Goal: Use online tool/utility: Utilize a website feature to perform a specific function

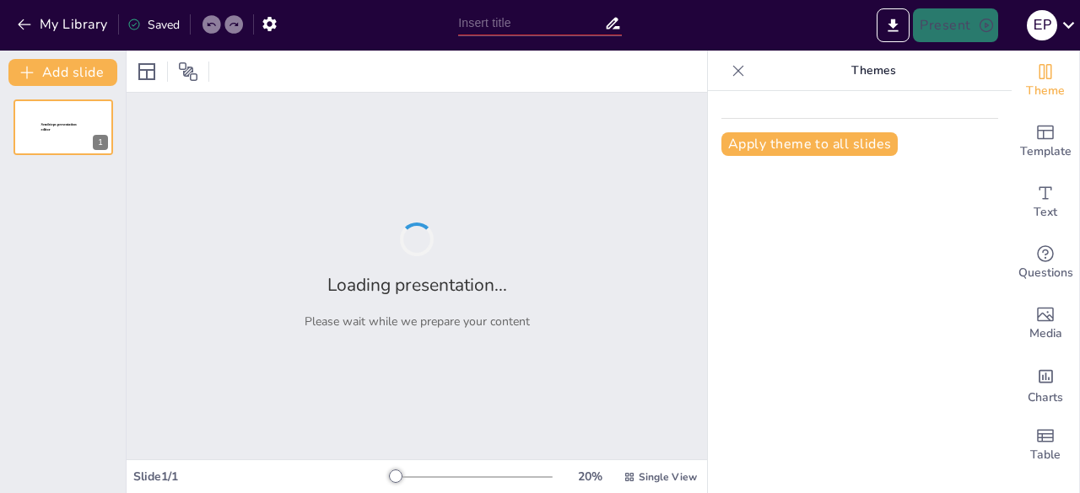
type input "Comprendiendo el Abuso Sexual Infantil: Señales y Prevención"
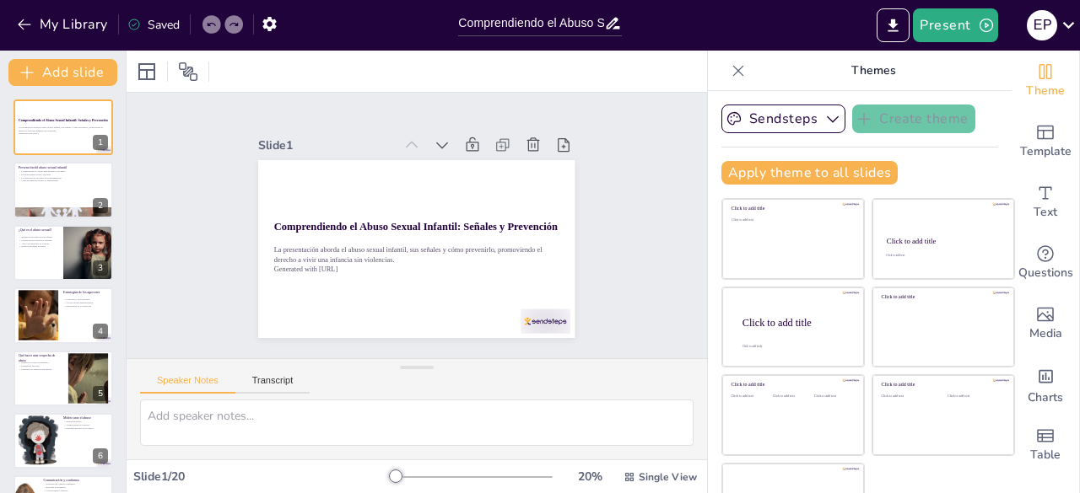
checkbox input "true"
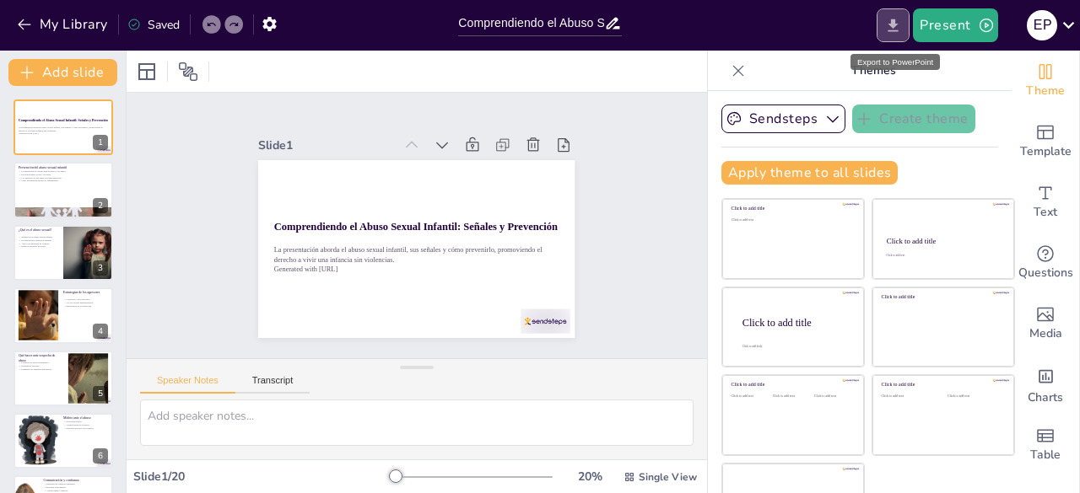
click at [887, 13] on button "Export to PowerPoint" at bounding box center [892, 25] width 33 height 34
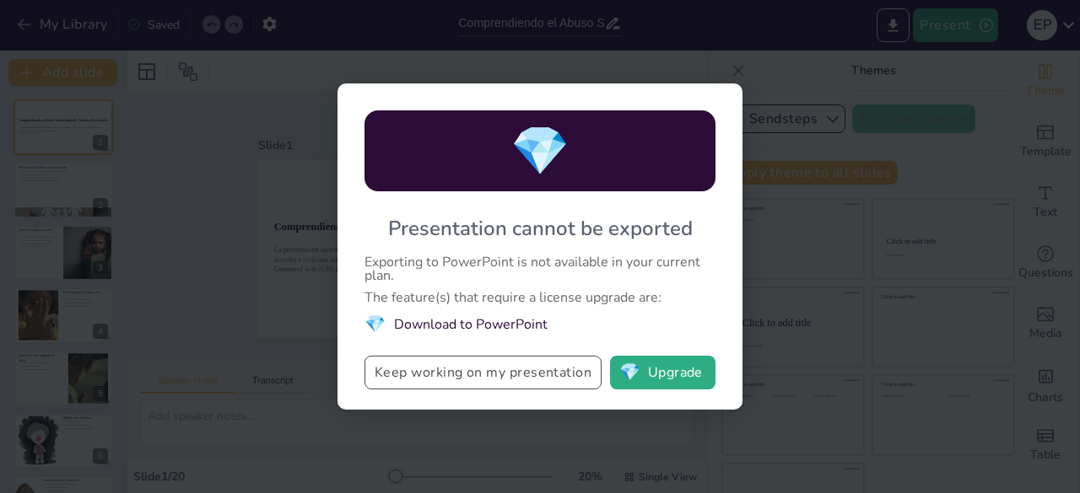
click at [501, 382] on button "Keep working on my presentation" at bounding box center [482, 373] width 237 height 34
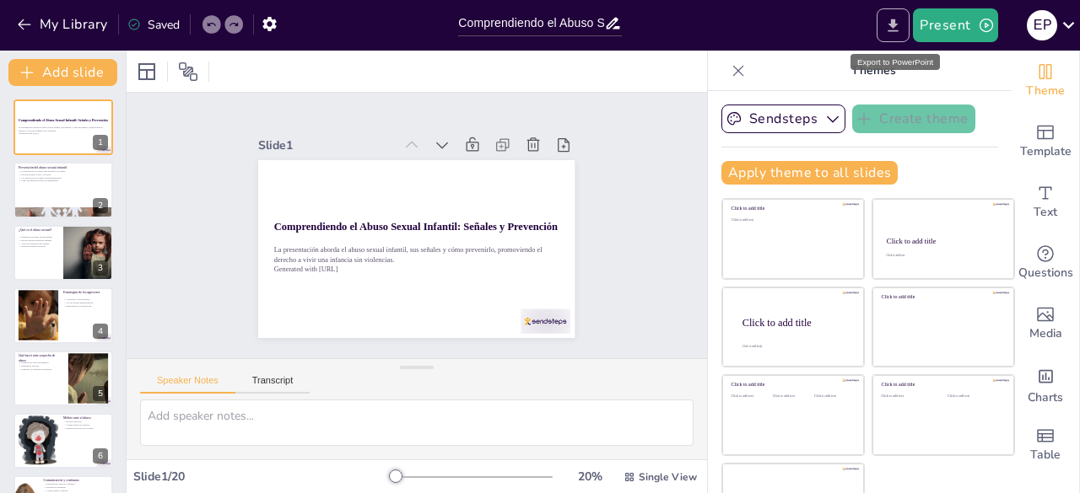
click at [891, 28] on icon "Export to PowerPoint" at bounding box center [893, 26] width 18 height 18
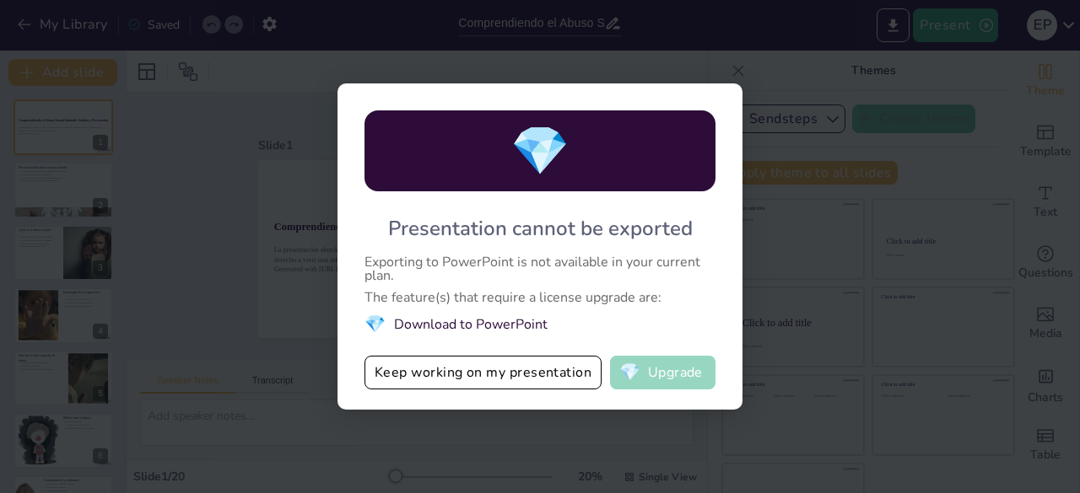
click at [675, 382] on button "💎 Upgrade" at bounding box center [662, 373] width 105 height 34
checkbox input "true"
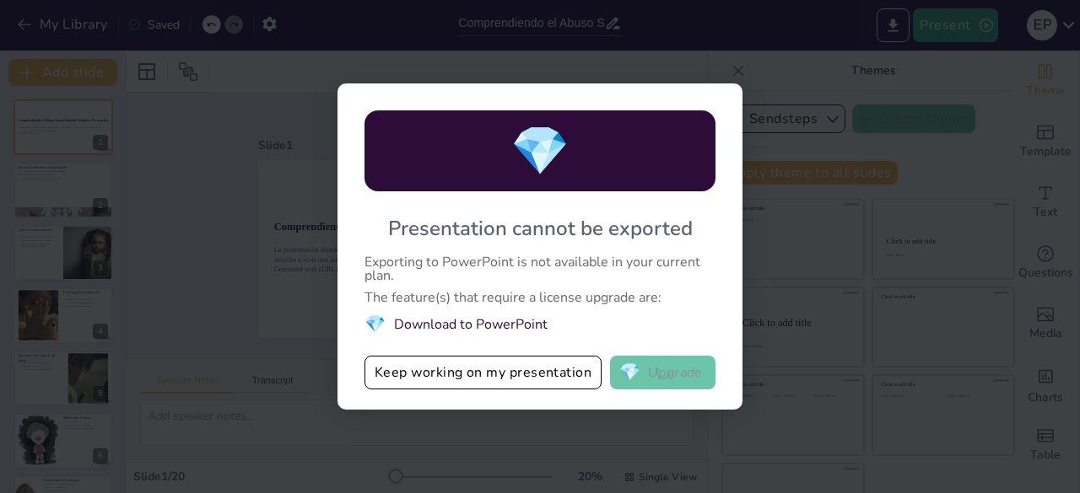
checkbox input "true"
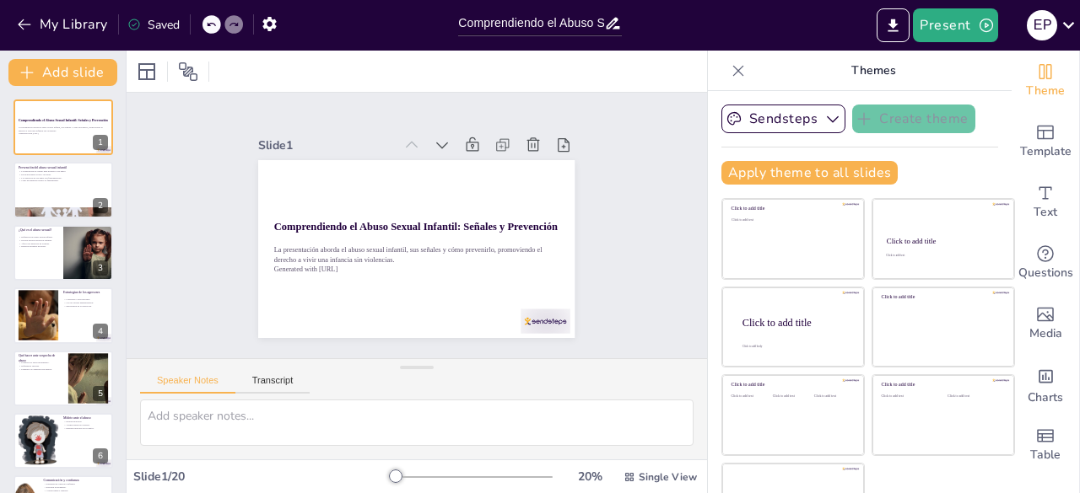
checkbox input "true"
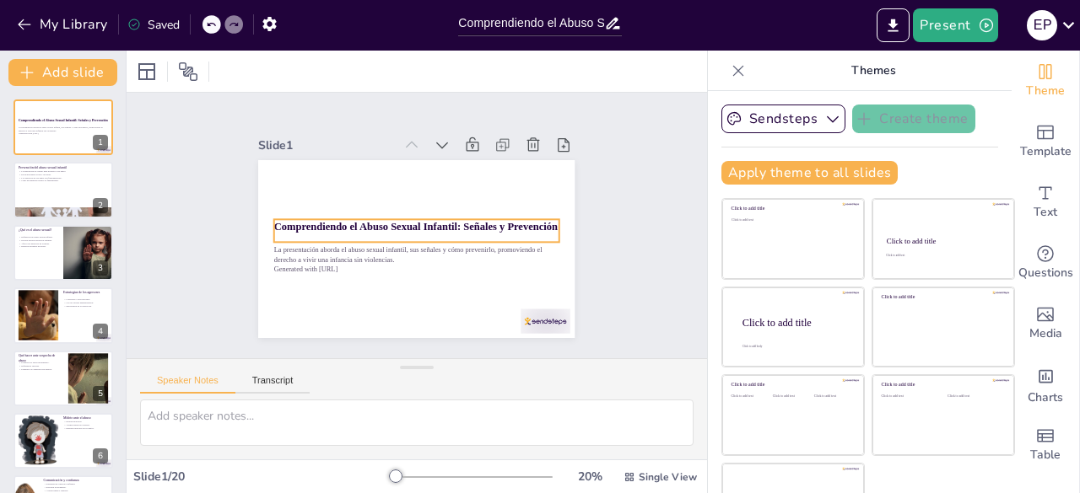
checkbox input "true"
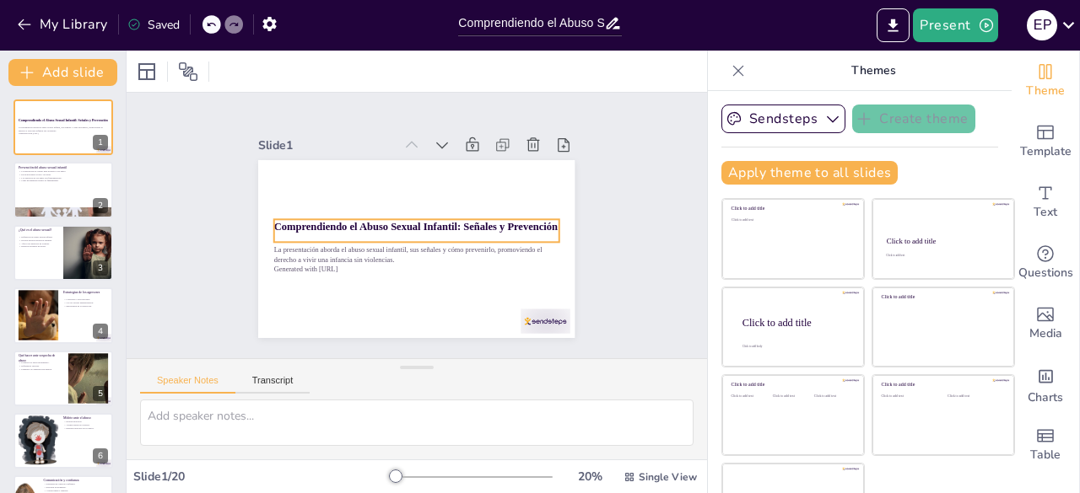
checkbox input "true"
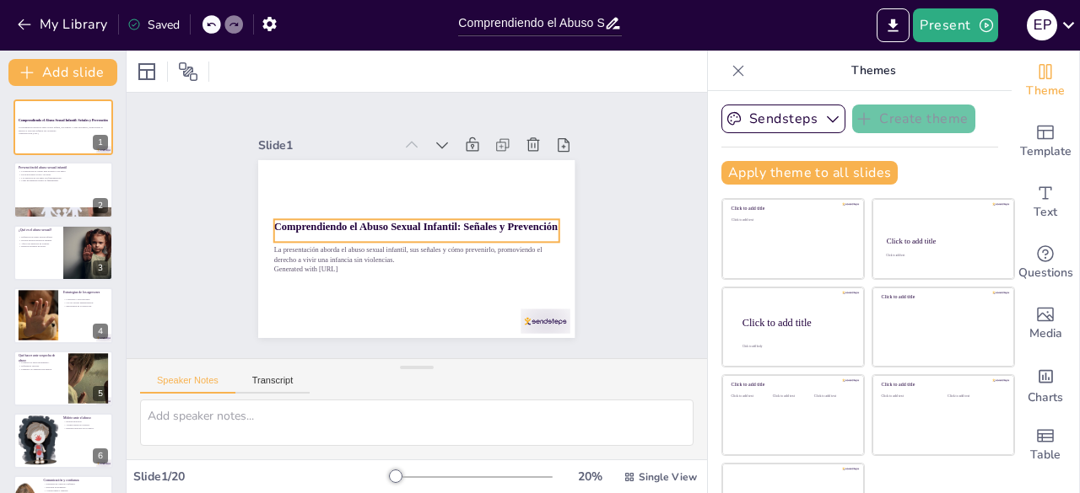
checkbox input "true"
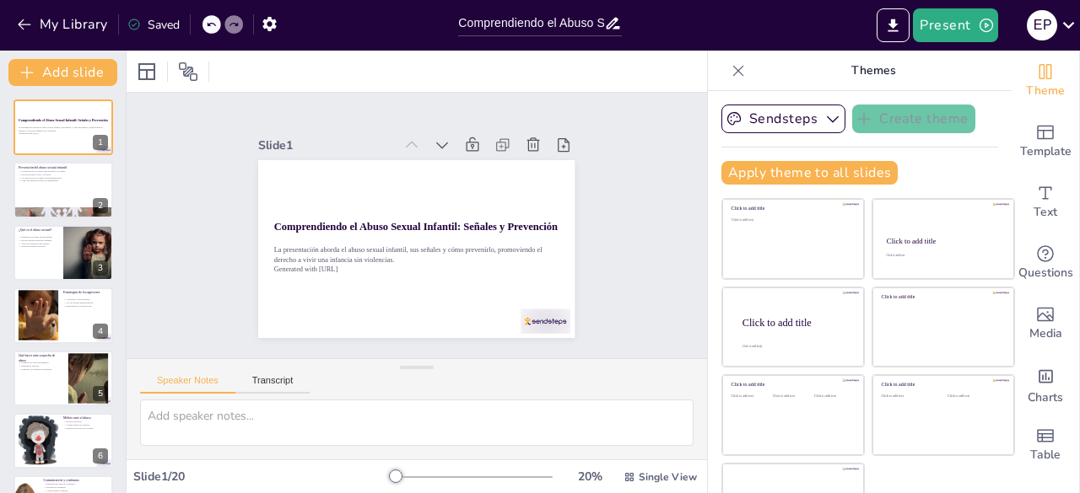
checkbox input "true"
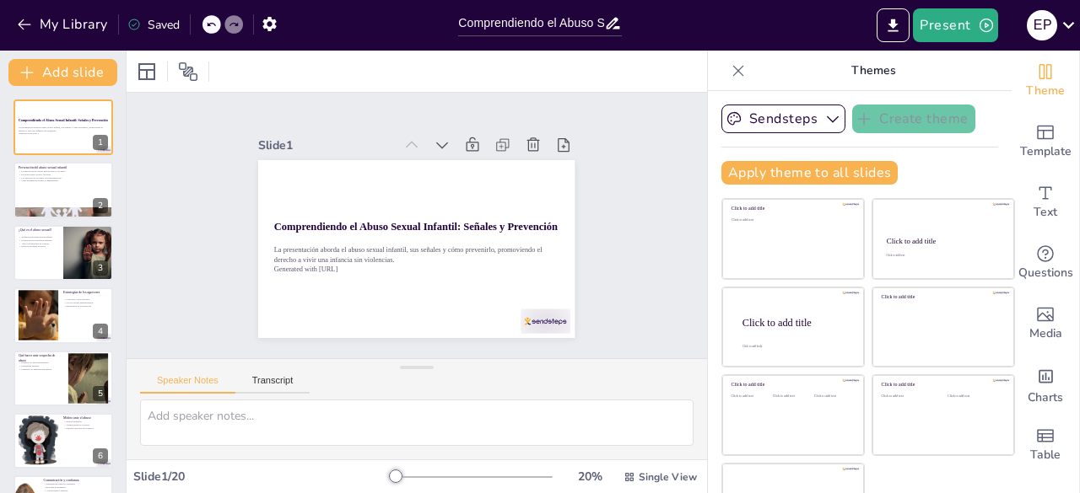
checkbox input "true"
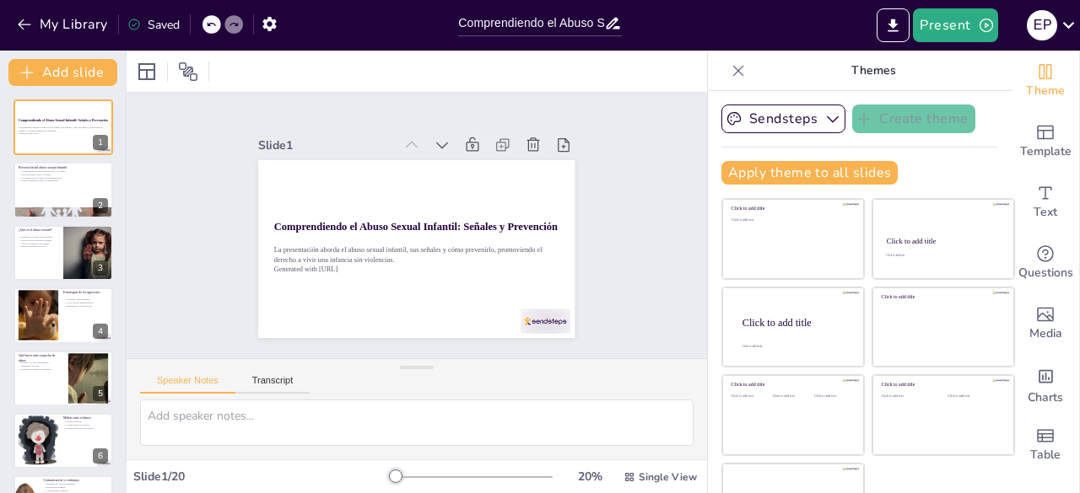
checkbox input "true"
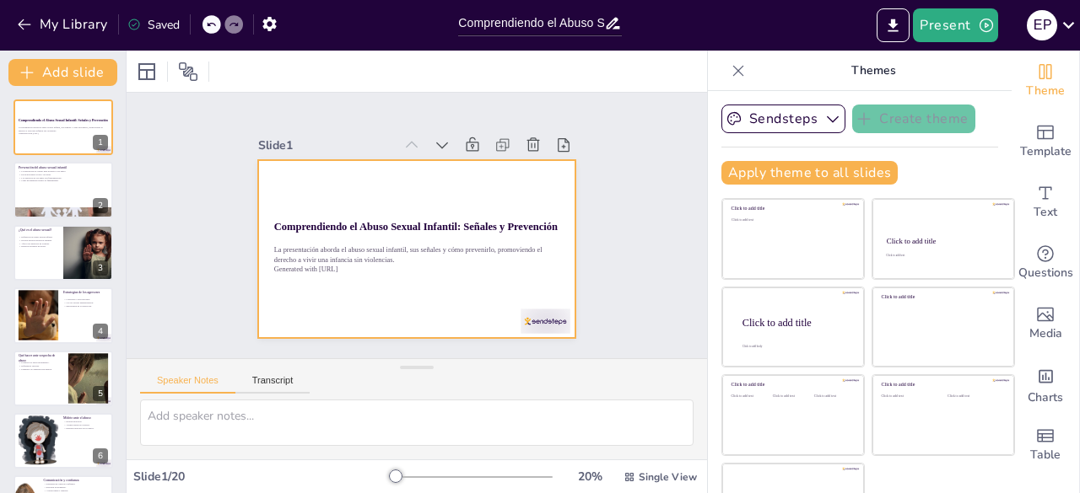
checkbox input "true"
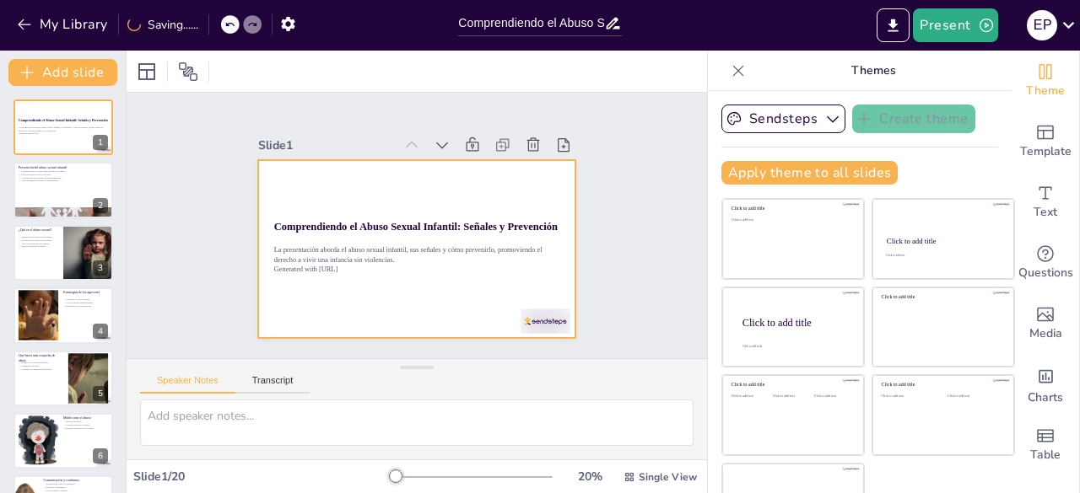
checkbox input "true"
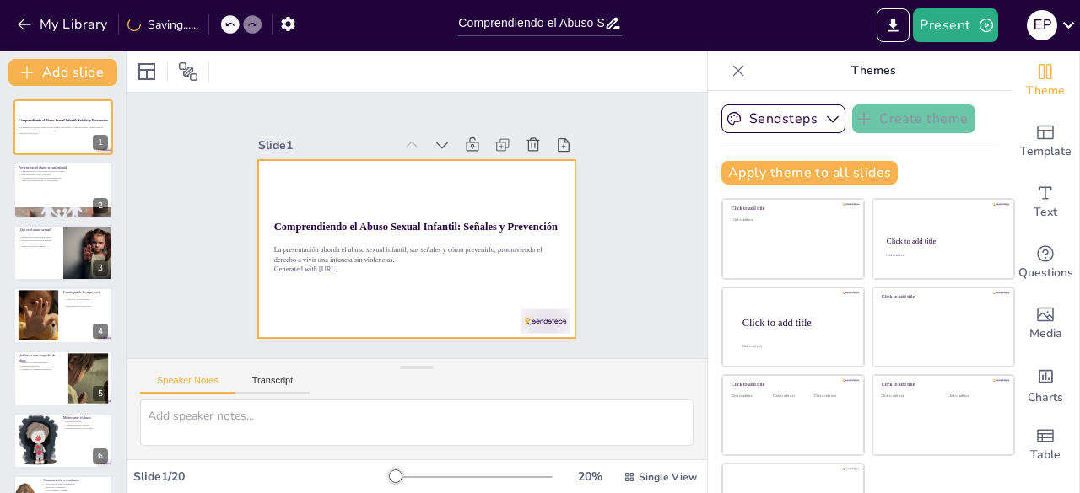
checkbox input "true"
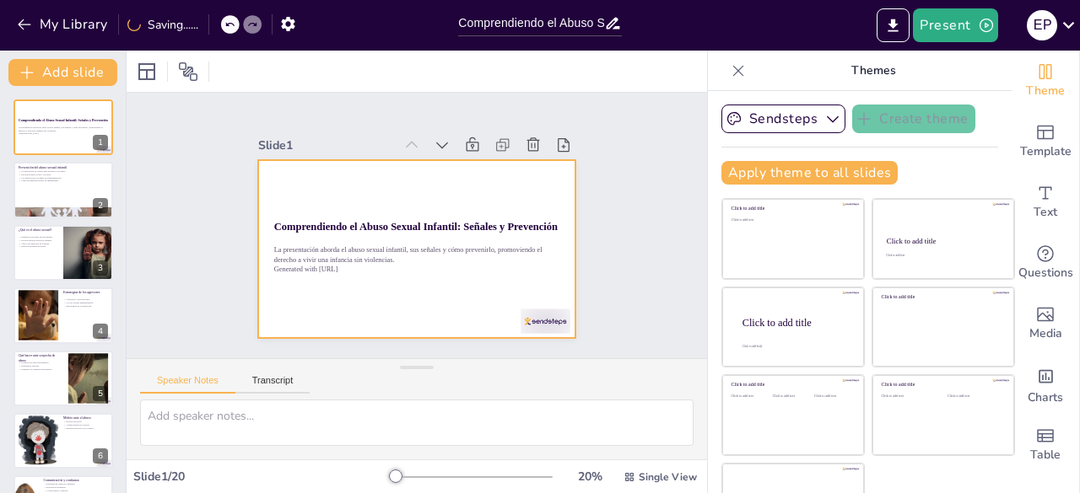
checkbox input "true"
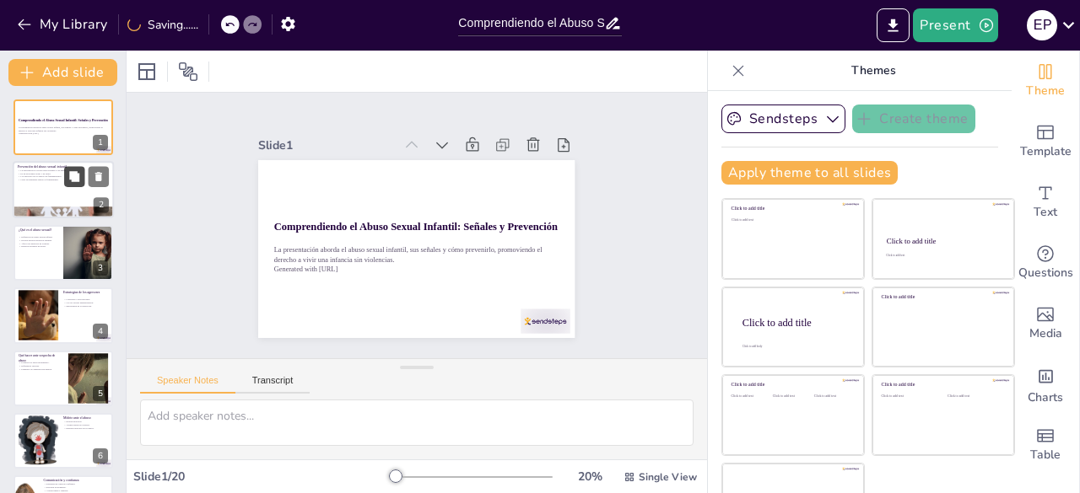
checkbox input "true"
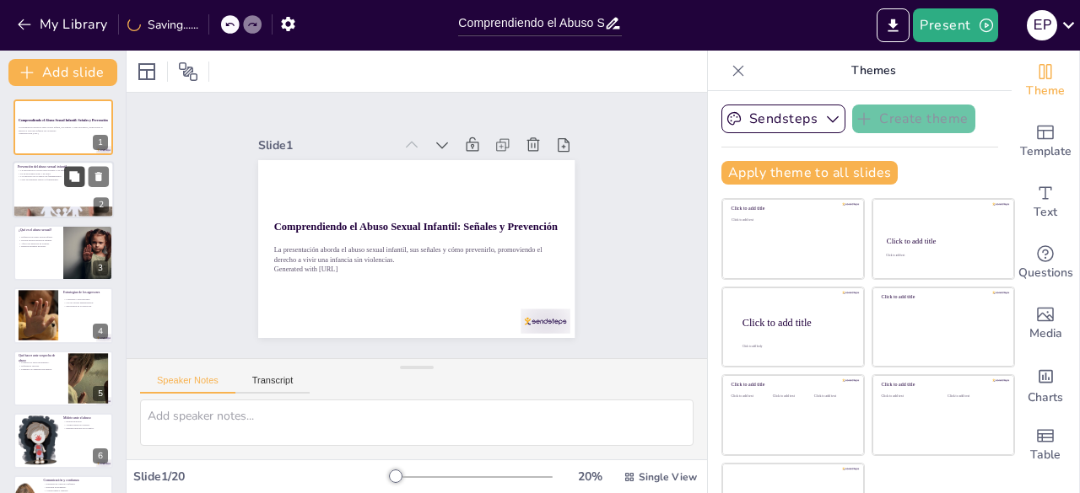
click at [67, 185] on button at bounding box center [74, 177] width 20 height 20
type textarea "Lo ipsumdolor sit ametc adipis elitsedd ei te incididunt utlabore etdo magnaali…"
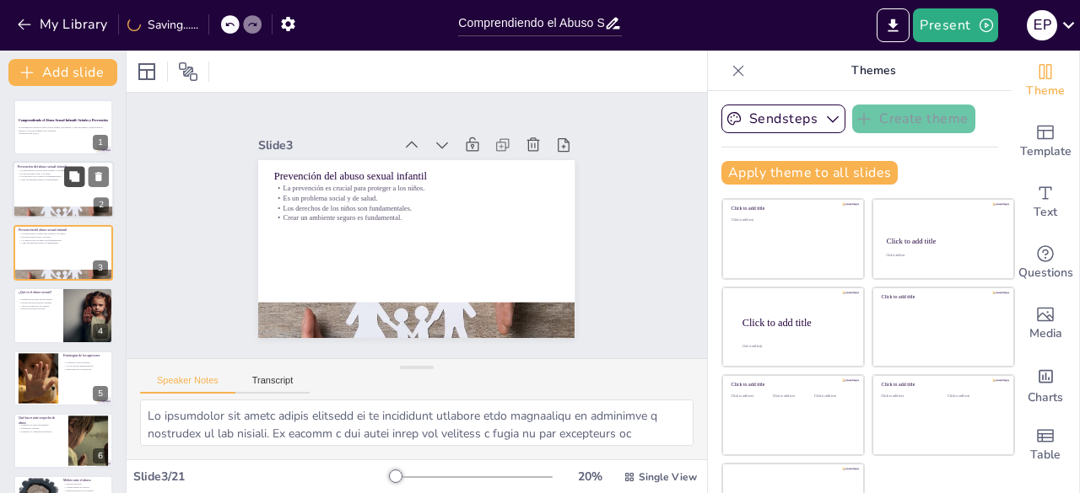
checkbox input "true"
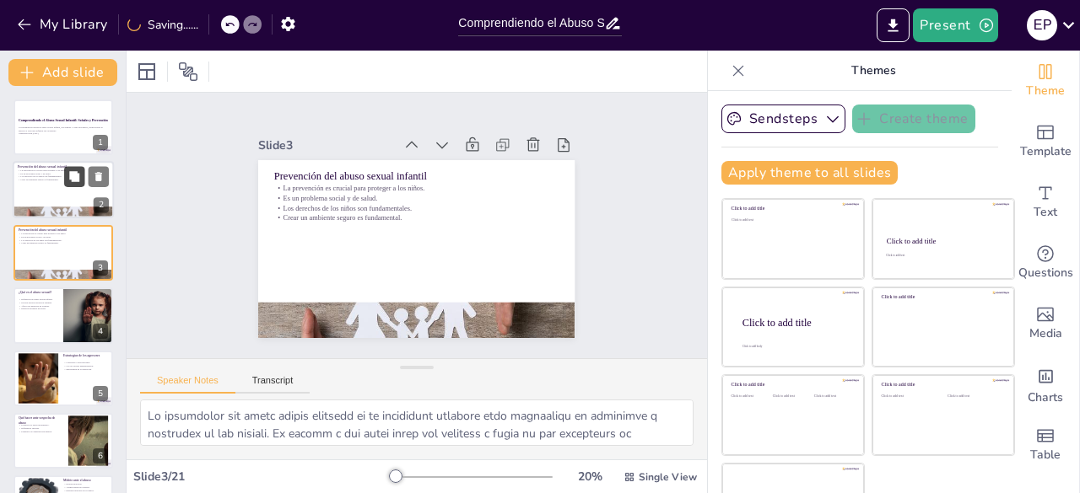
scroll to position [34, 0]
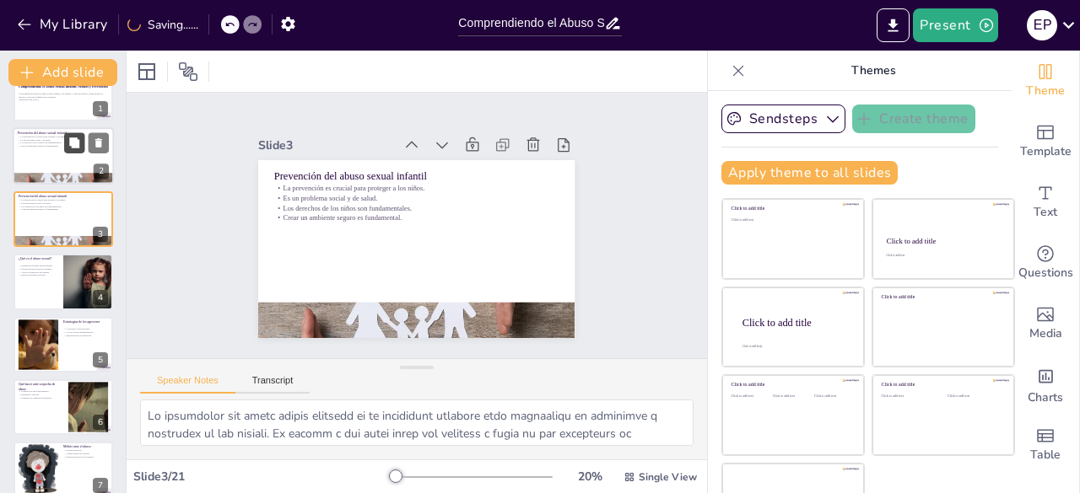
checkbox input "true"
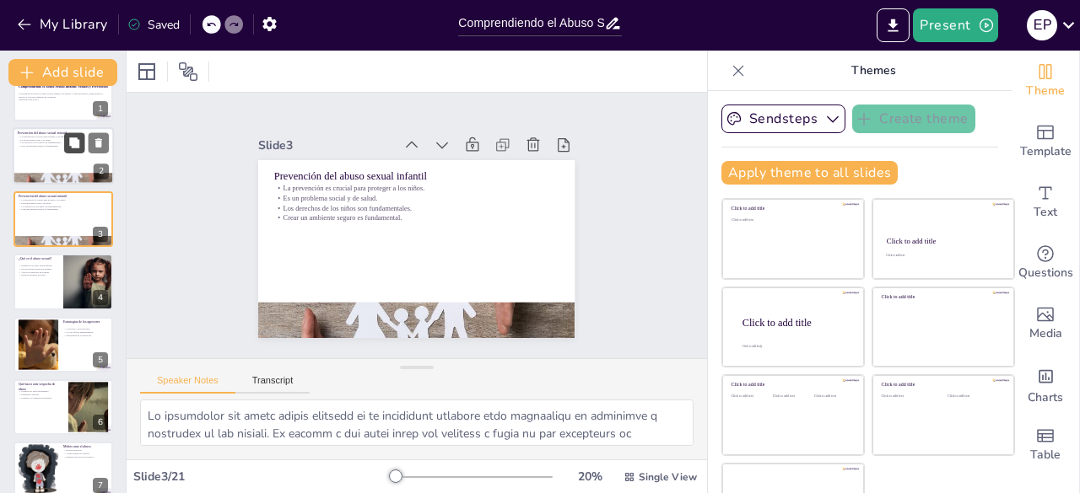
scroll to position [67, 0]
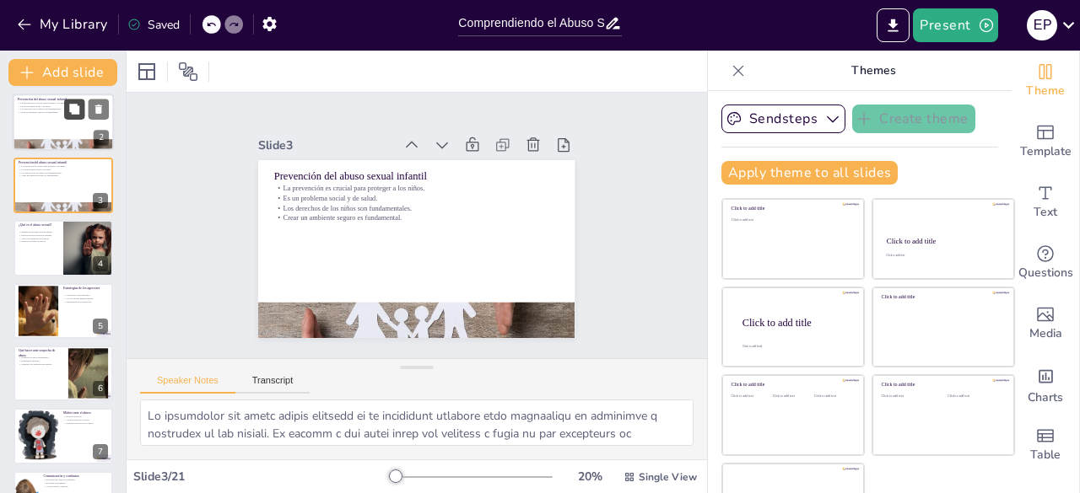
checkbox input "true"
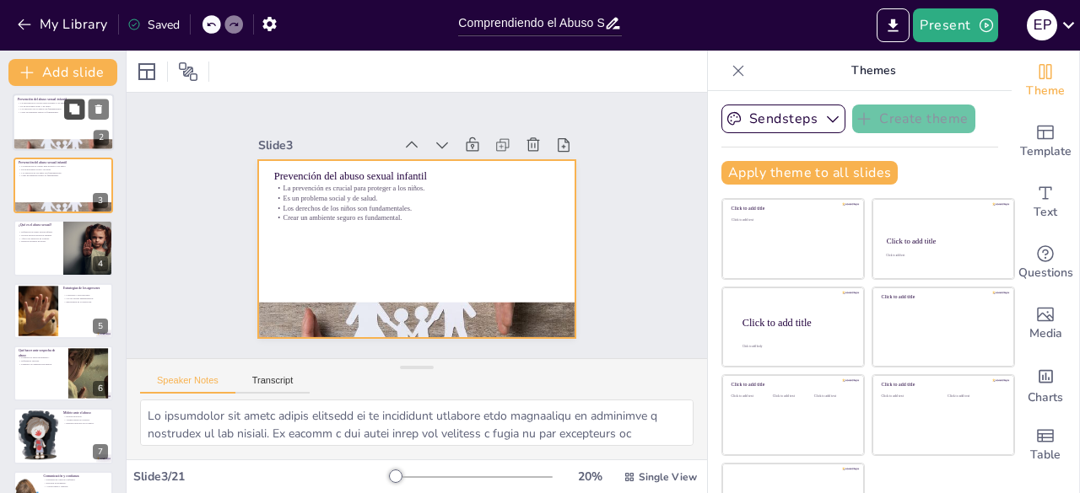
scroll to position [101, 0]
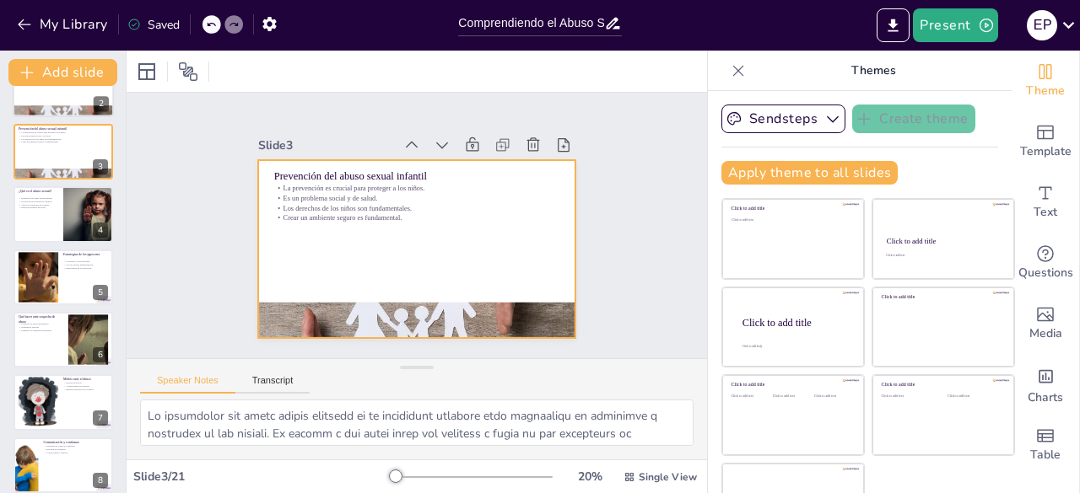
checkbox input "true"
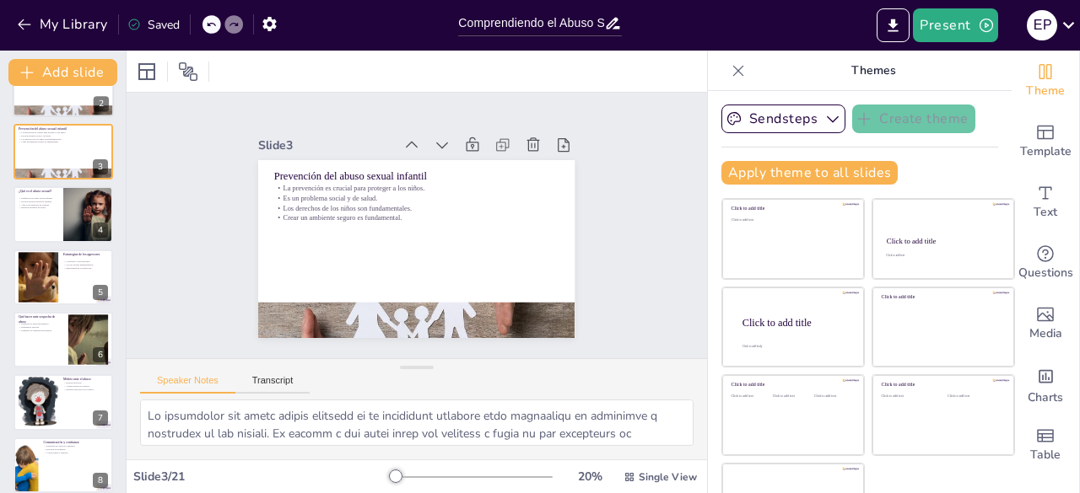
scroll to position [135, 0]
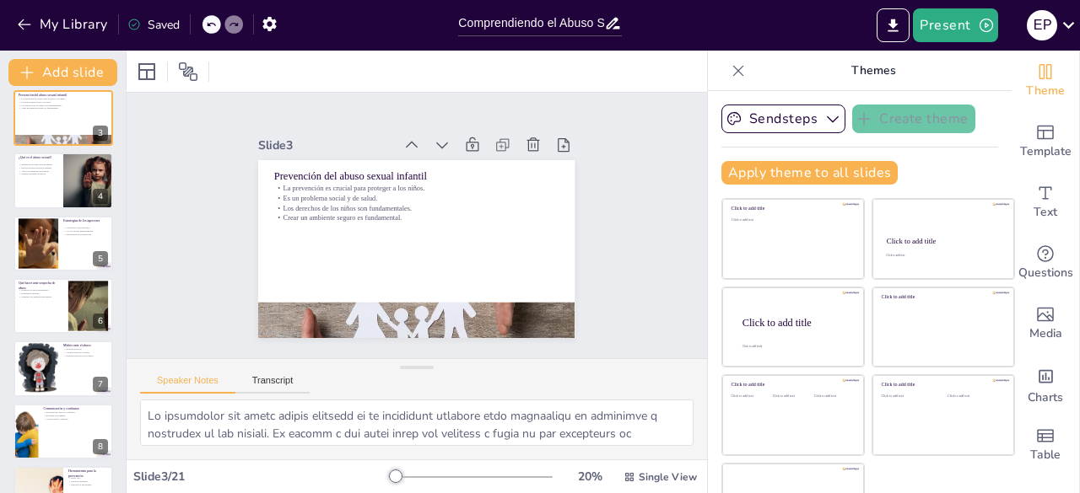
checkbox input "true"
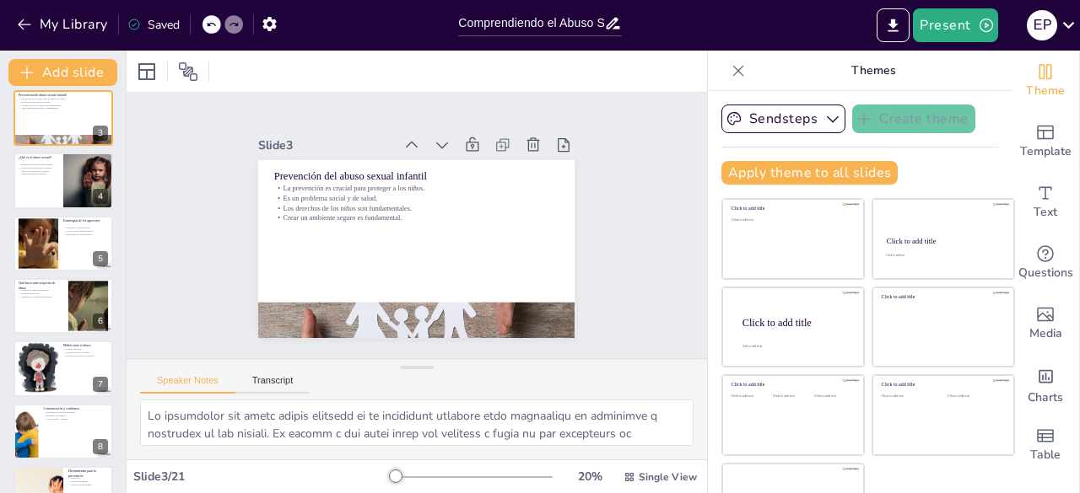
click at [67, 185] on div at bounding box center [88, 181] width 72 height 56
type textarea "Loremipsum do sitametcon ad elits doeius temporin ut laboreet dolo magnaaliquae…"
checkbox input "true"
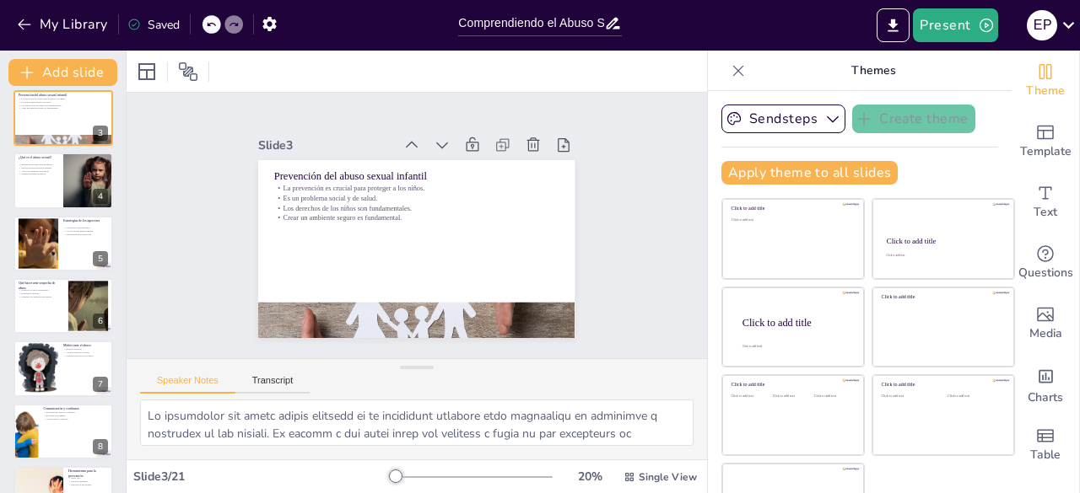
checkbox input "true"
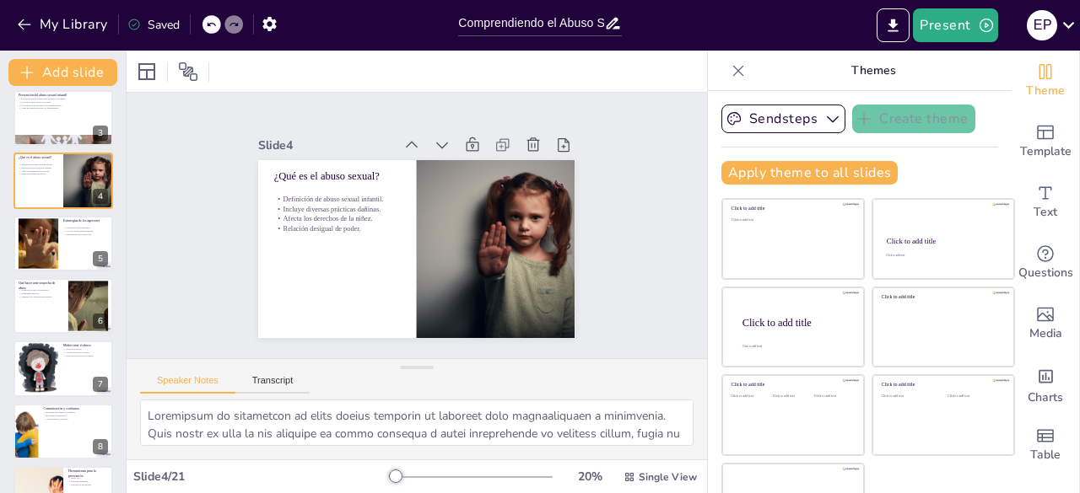
scroll to position [25, 0]
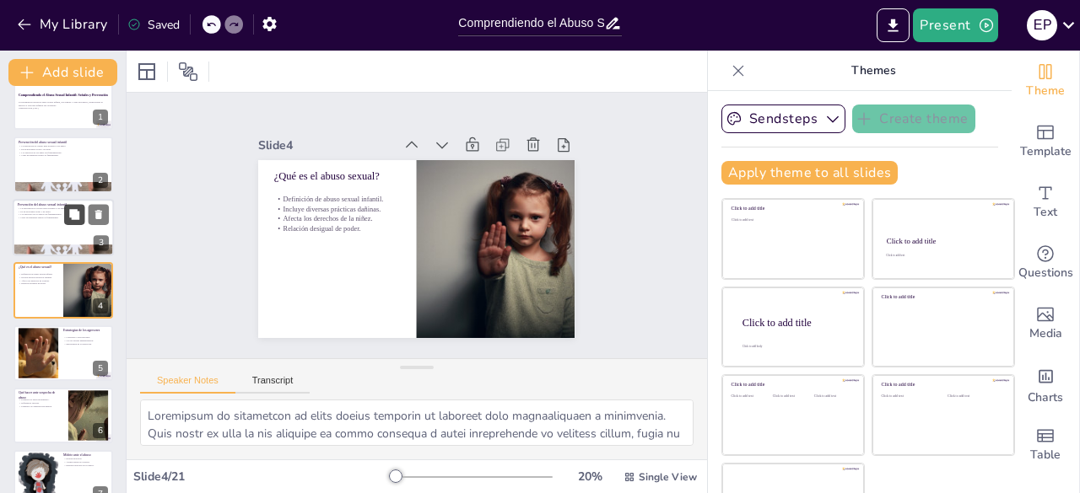
checkbox input "true"
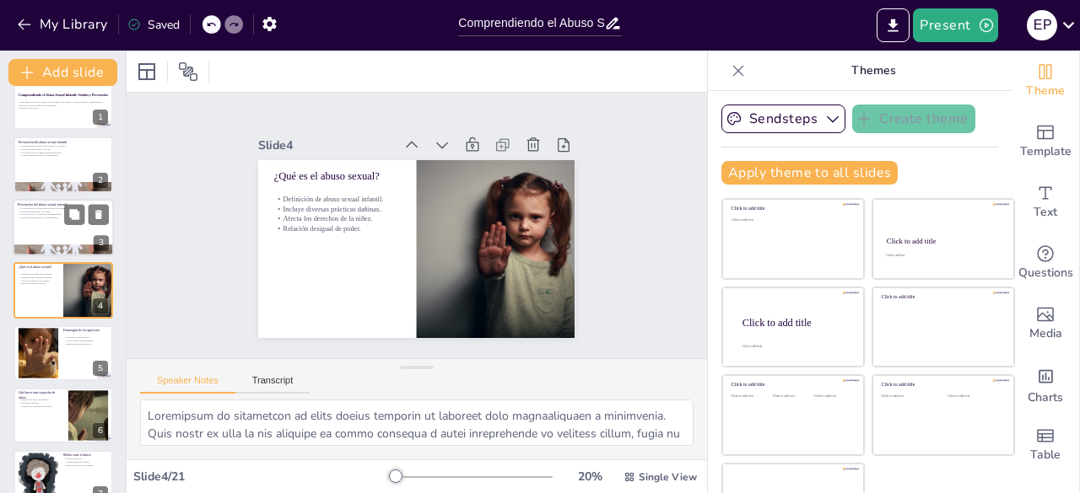
checkbox input "true"
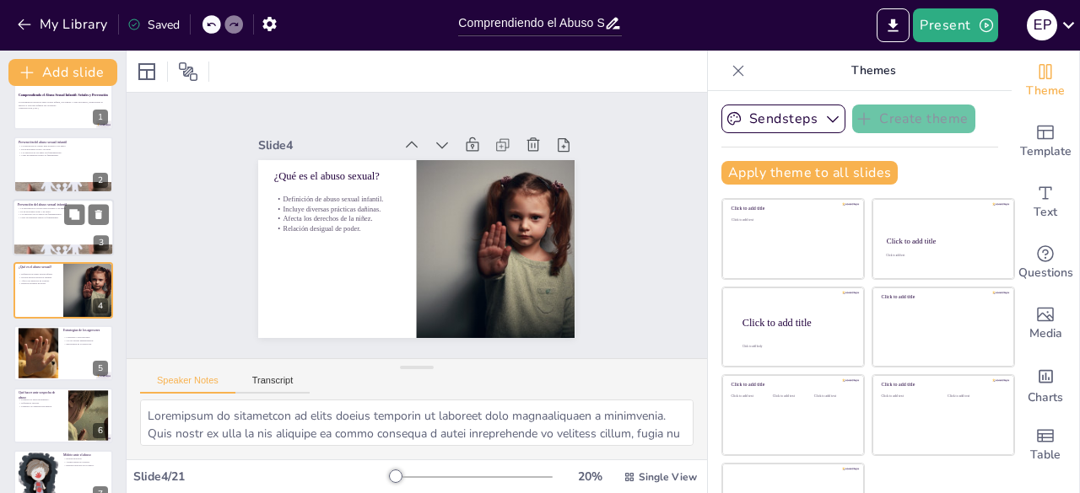
checkbox input "true"
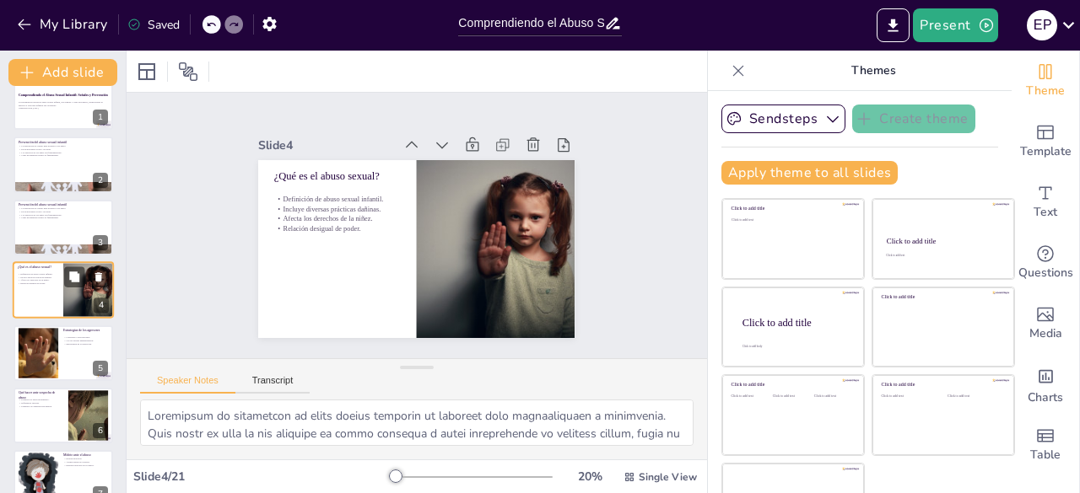
checkbox input "true"
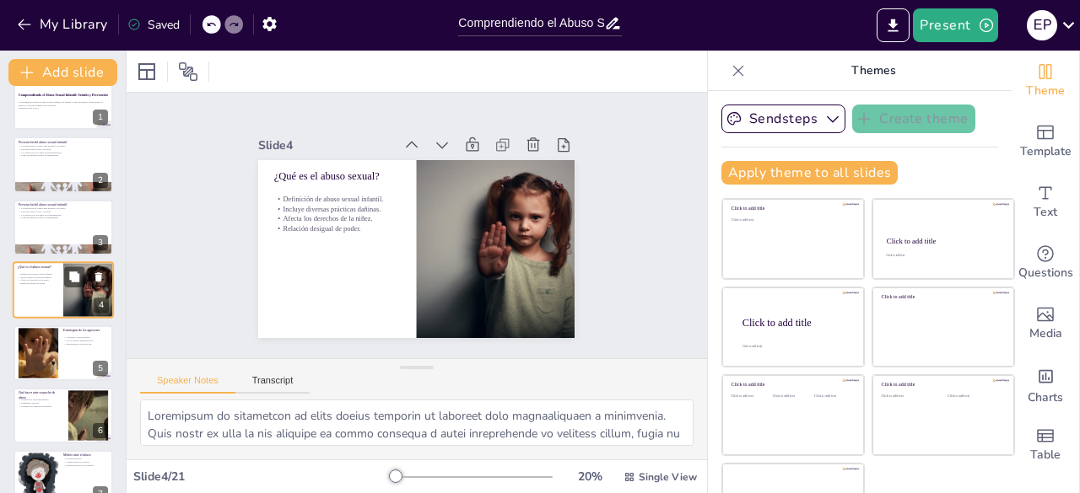
checkbox input "true"
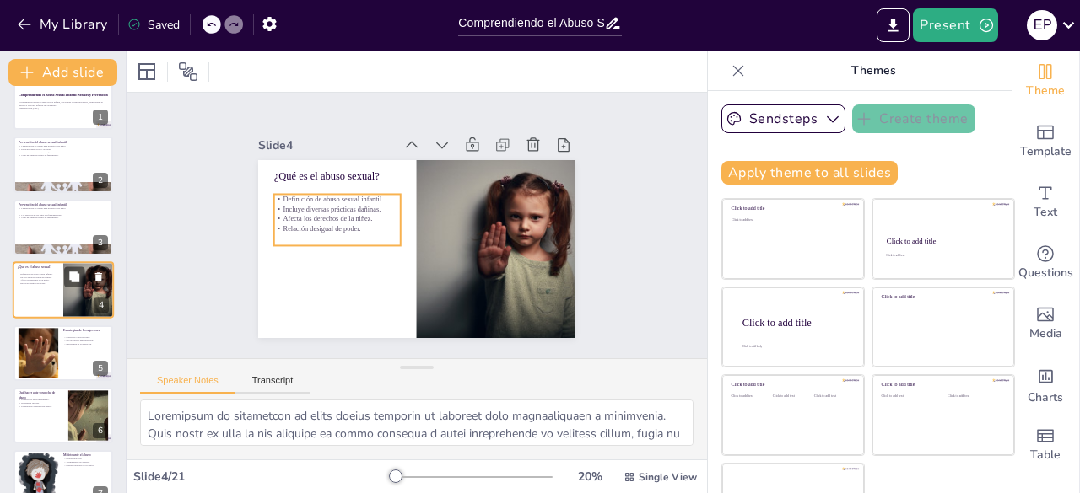
checkbox input "true"
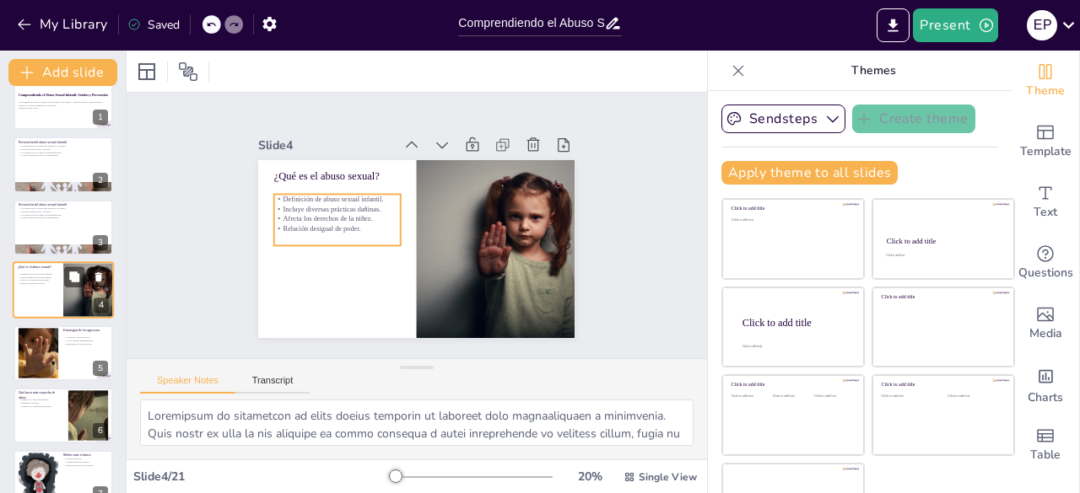
click at [51, 281] on p "Afecta los derechos de la niñez." at bounding box center [38, 280] width 40 height 3
checkbox input "true"
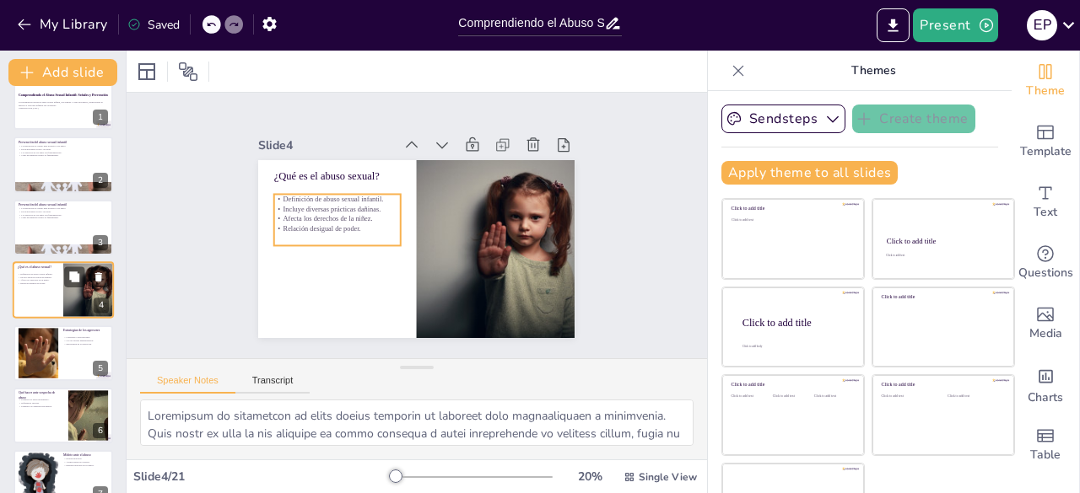
checkbox input "true"
click at [51, 281] on p "Afecta los derechos de la niñez." at bounding box center [38, 280] width 40 height 3
checkbox input "true"
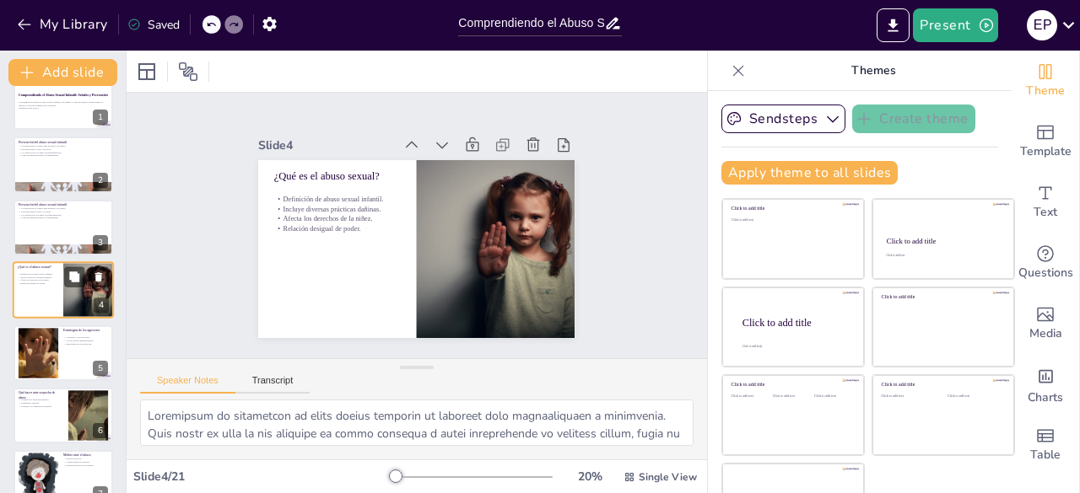
checkbox input "true"
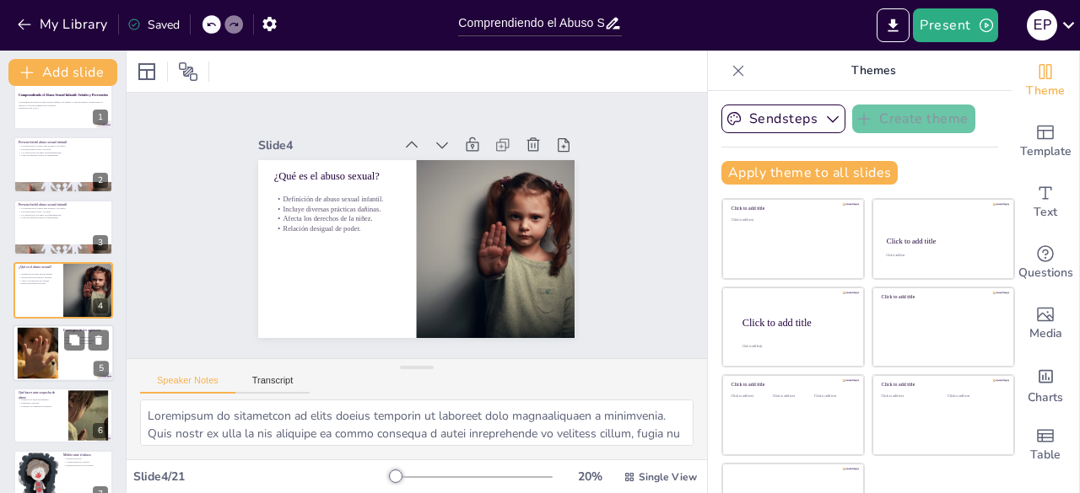
checkbox input "true"
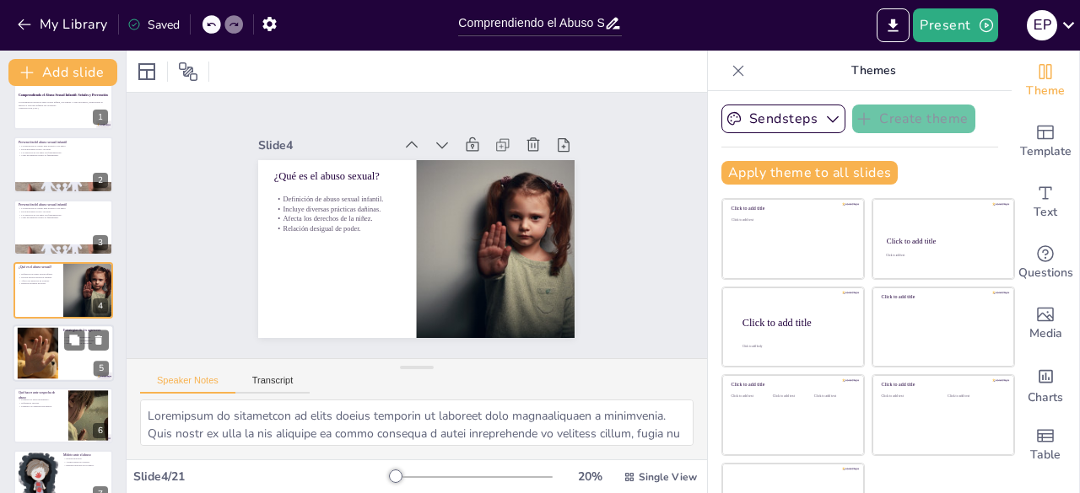
checkbox input "true"
click at [46, 362] on div at bounding box center [38, 352] width 154 height 51
type textarea "Los agresores pueden ser personas que los niños conocen o extraños. Esta realid…"
checkbox input "true"
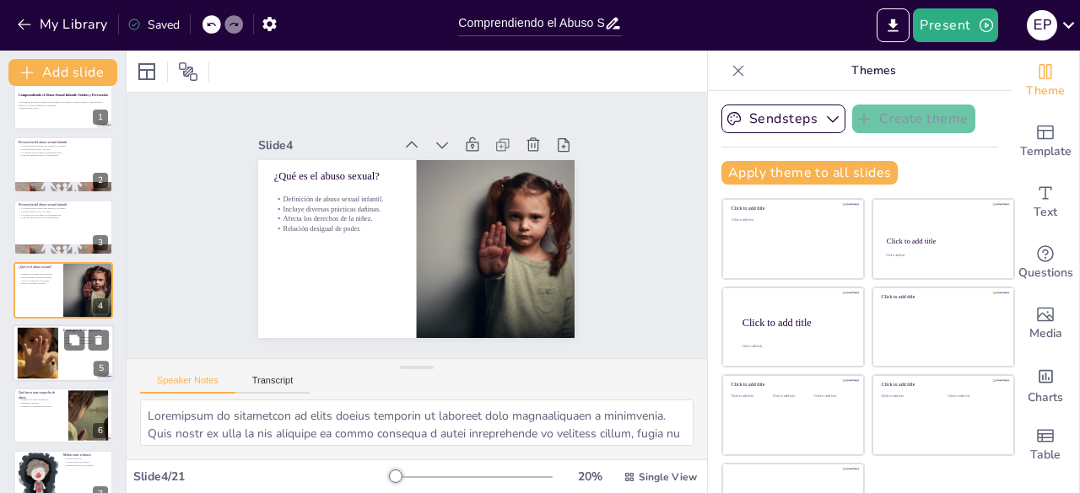
checkbox input "true"
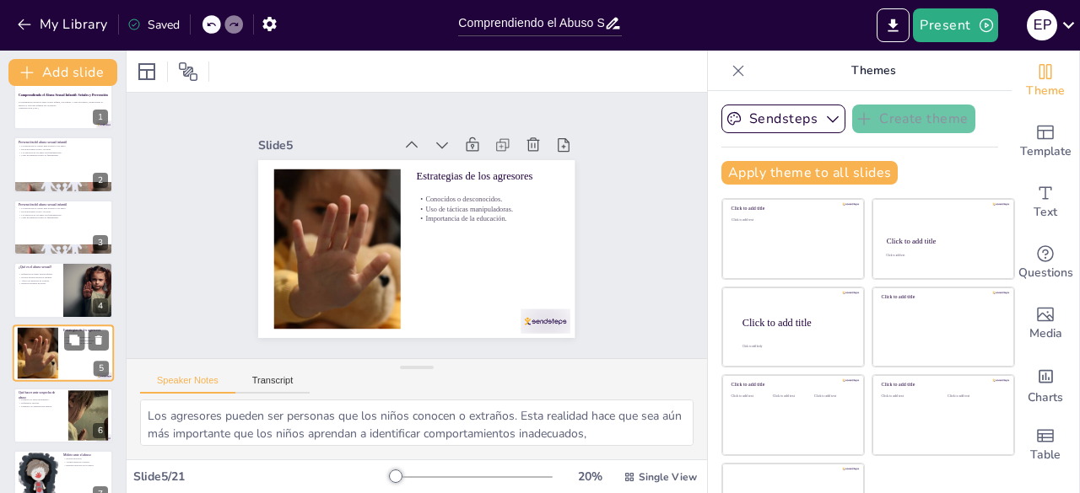
scroll to position [89, 0]
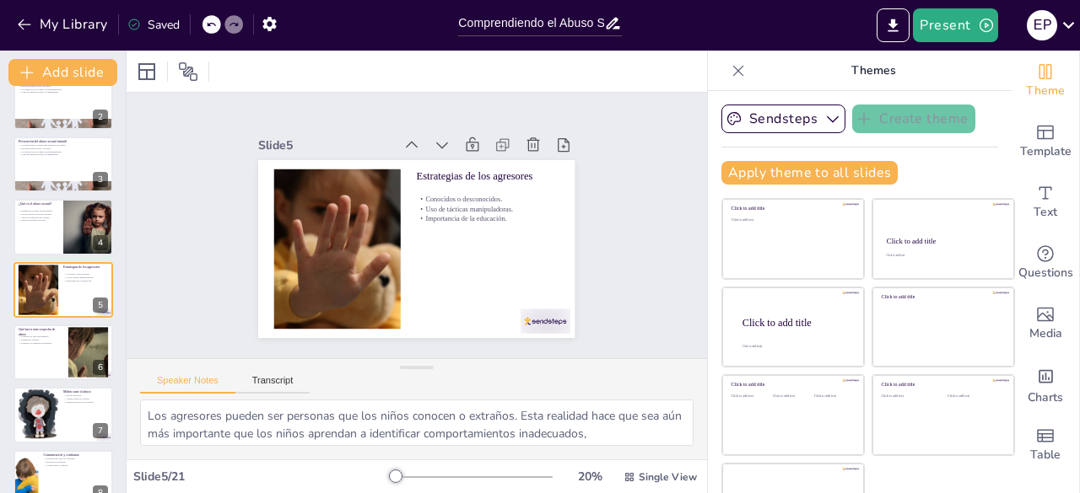
checkbox input "true"
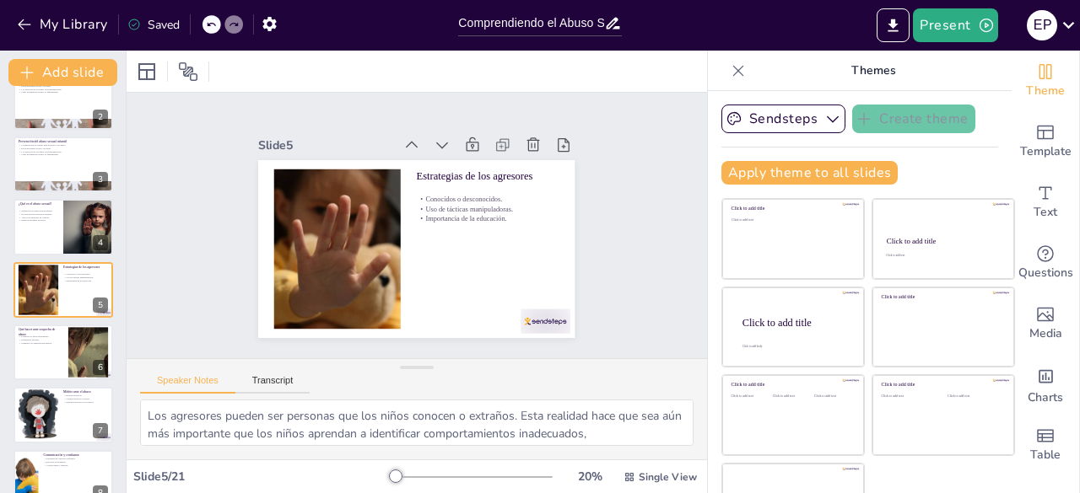
checkbox input "true"
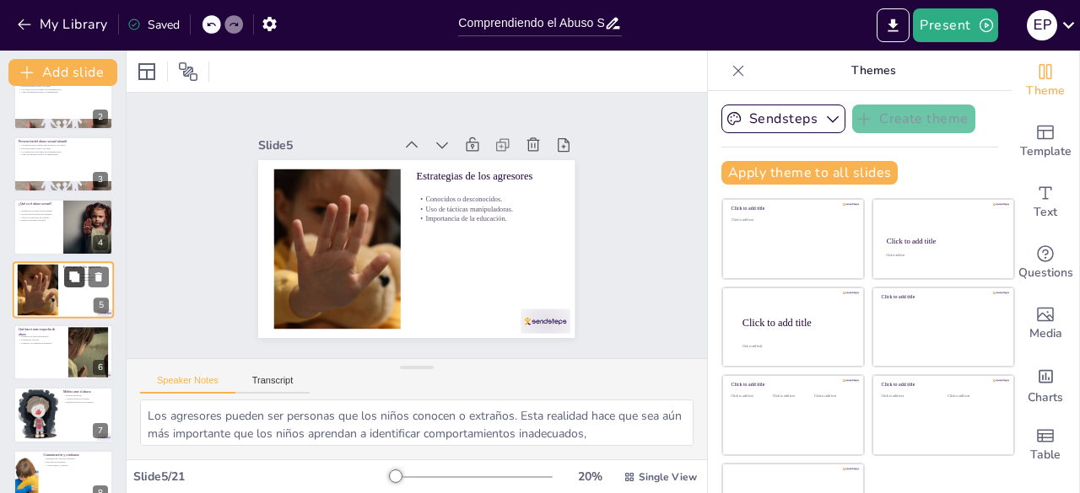
checkbox input "true"
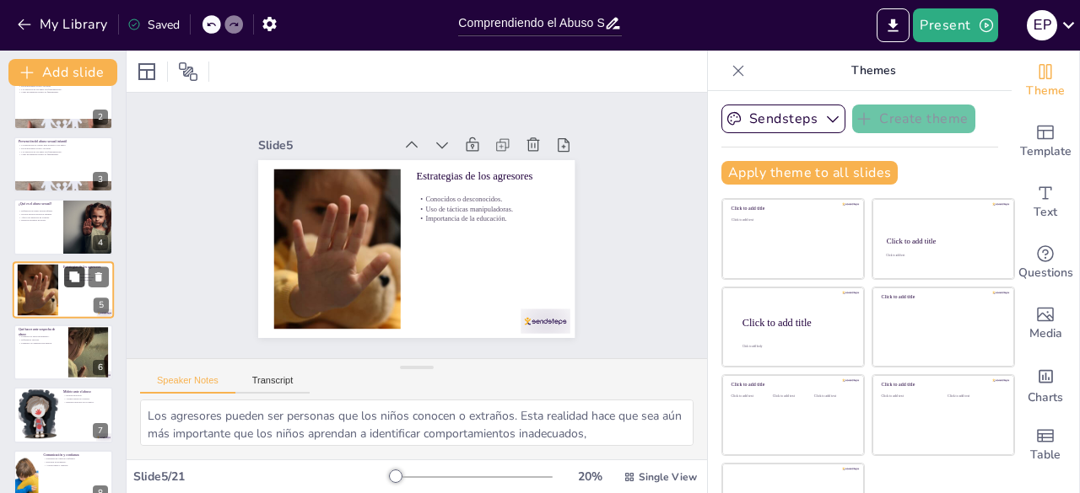
checkbox input "true"
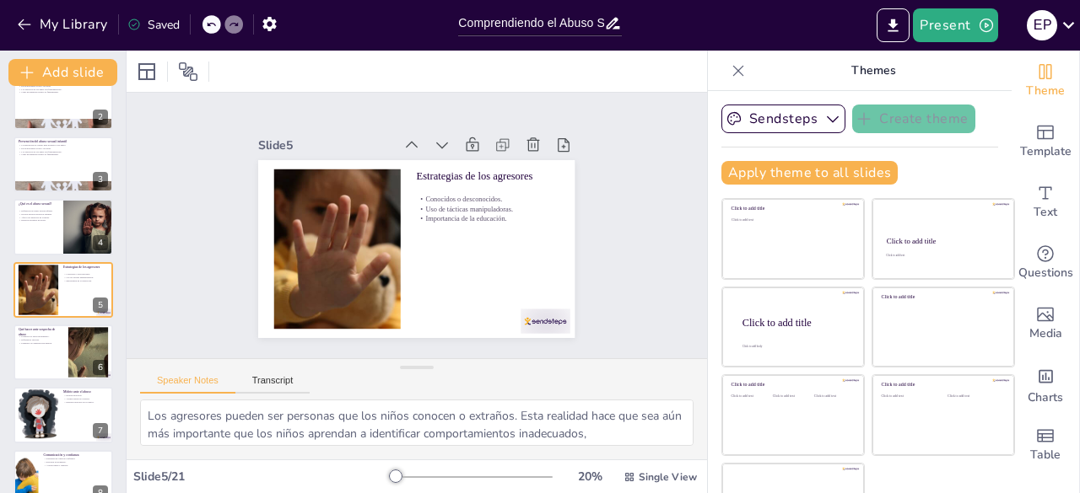
checkbox input "true"
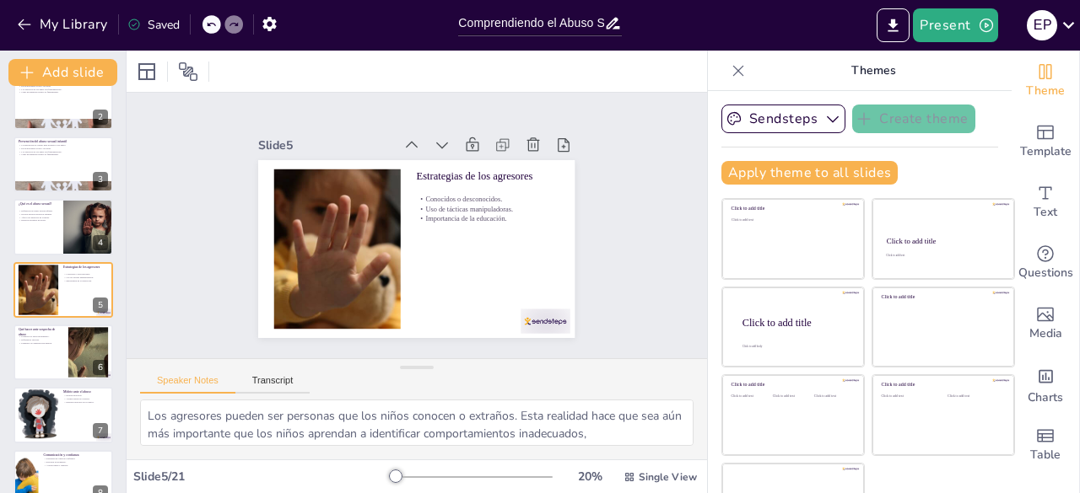
checkbox input "true"
